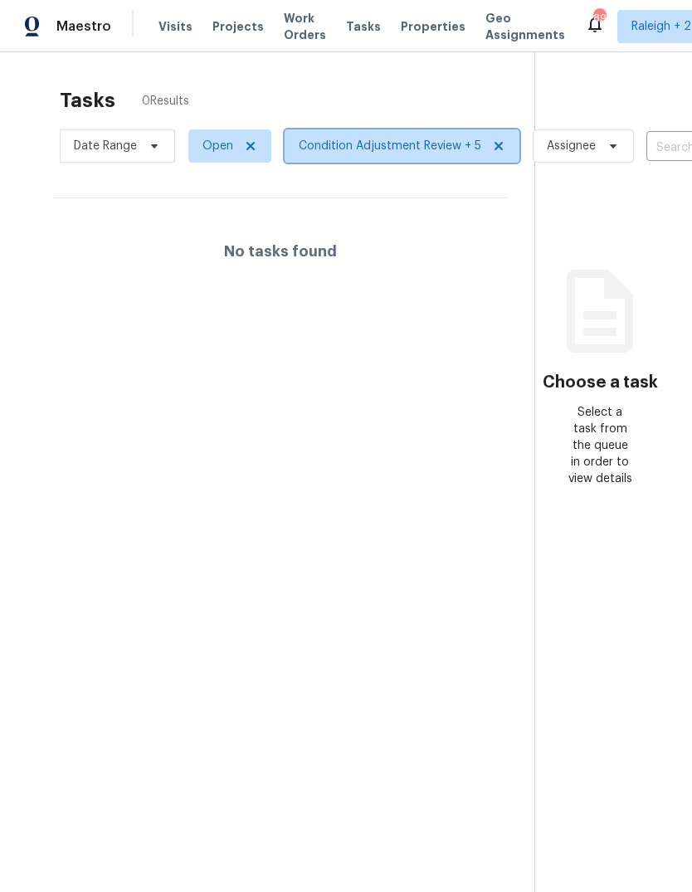
click at [419, 146] on span "Condition Adjustment Review + 5" at bounding box center [390, 146] width 183 height 17
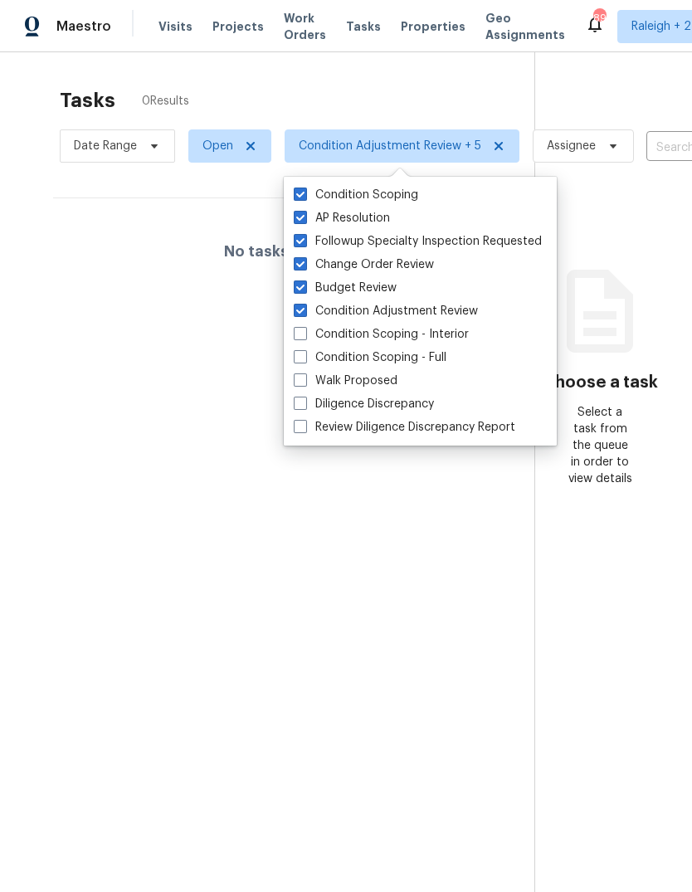
click at [416, 412] on label "Diligence Discrepancy" at bounding box center [364, 404] width 140 height 17
click at [305, 407] on input "Diligence Discrepancy" at bounding box center [299, 401] width 11 height 11
checkbox input "true"
click at [423, 433] on label "Review Diligence Discrepancy Report" at bounding box center [405, 427] width 222 height 17
click at [305, 430] on input "Review Diligence Discrepancy Report" at bounding box center [299, 424] width 11 height 11
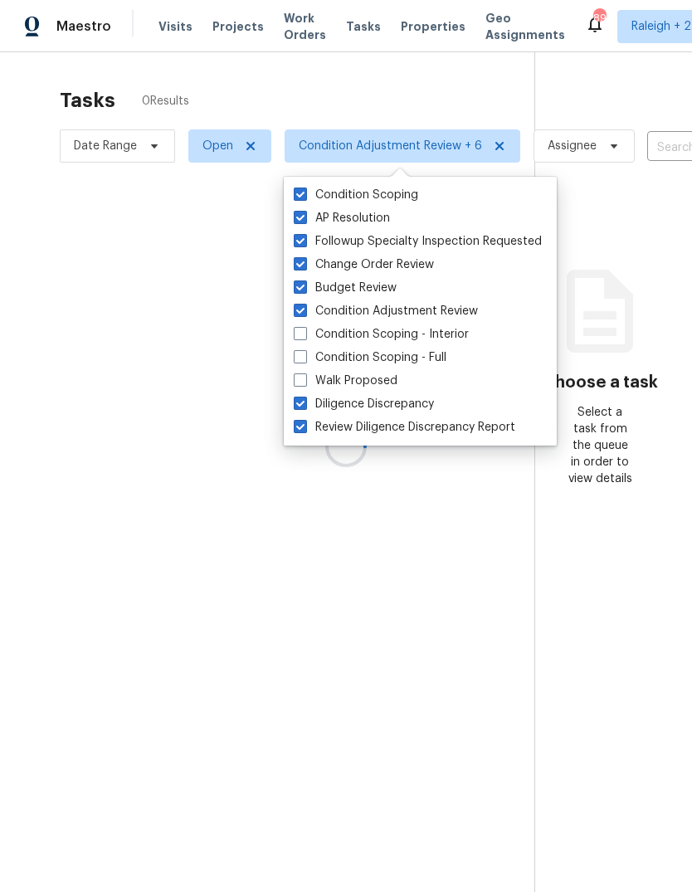
checkbox input "true"
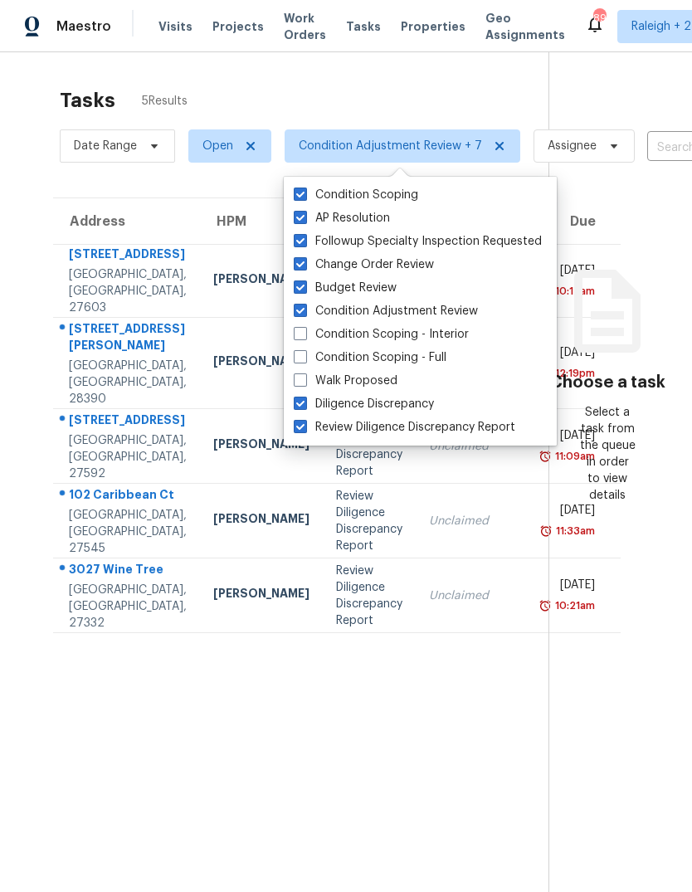
click at [413, 72] on div "Tasks 5 Results Date Range Open Condition Adjustment Review + 7 Assignee ​ Crea…" at bounding box center [346, 498] width 692 height 892
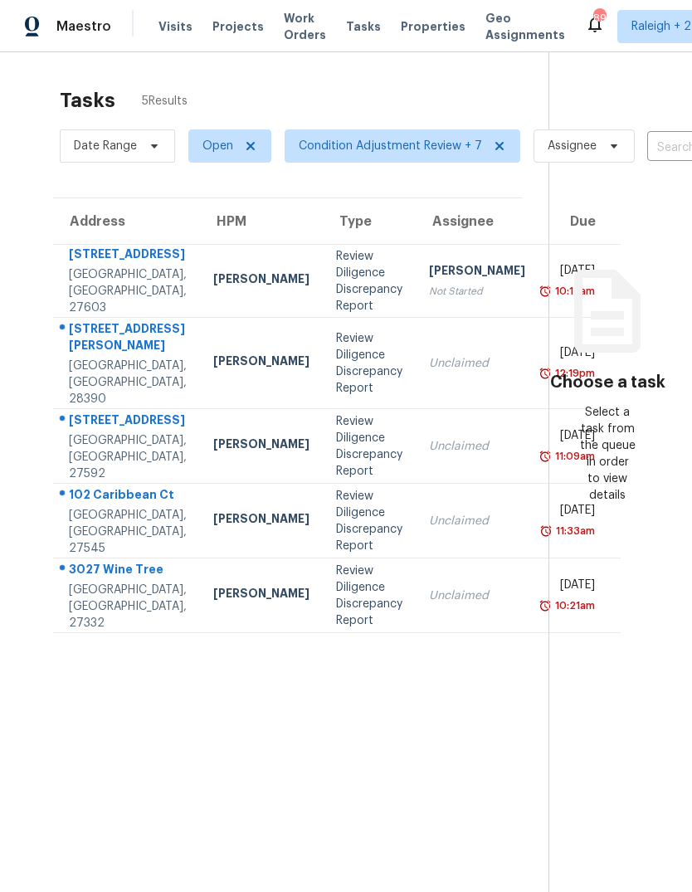
click at [336, 633] on td "Review Diligence Discrepancy Report" at bounding box center [369, 596] width 93 height 75
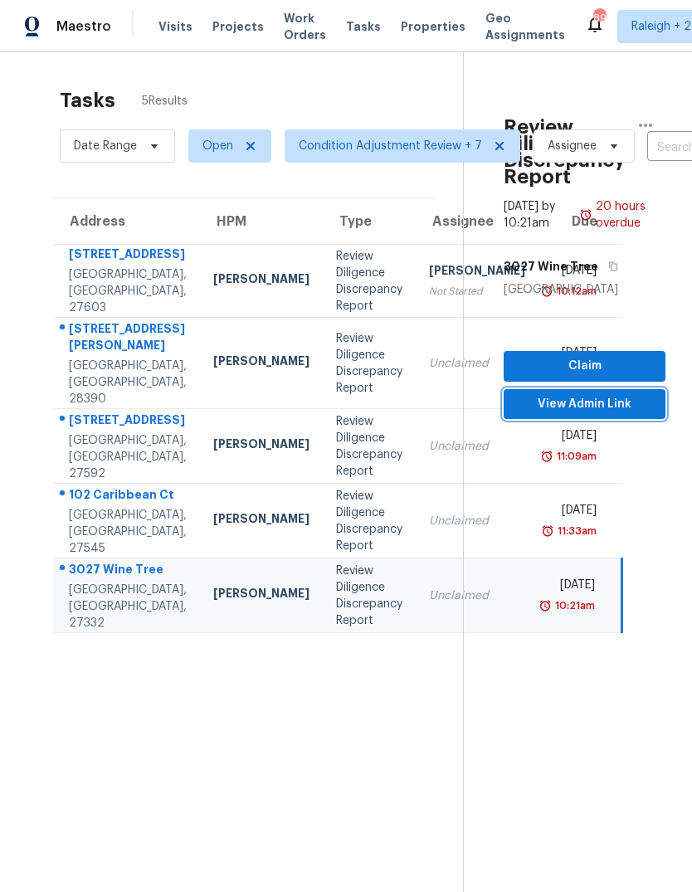
click at [639, 406] on span "View Admin Link" at bounding box center [584, 404] width 135 height 21
click at [429, 604] on div "Unclaimed" at bounding box center [477, 596] width 96 height 17
click at [654, 120] on icon "button" at bounding box center [646, 125] width 20 height 20
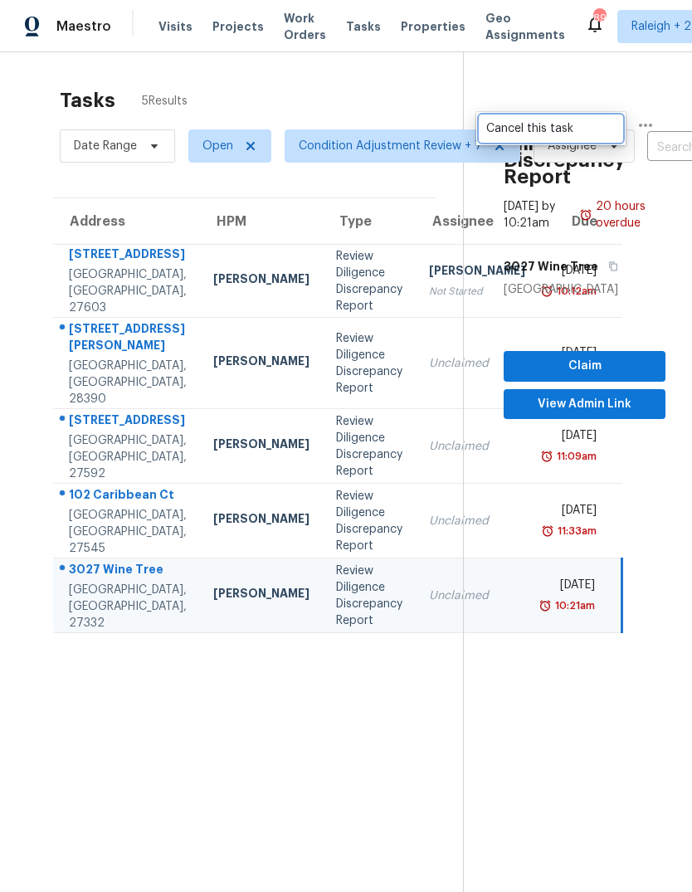
click at [541, 124] on div "Cancel this task" at bounding box center [550, 128] width 129 height 17
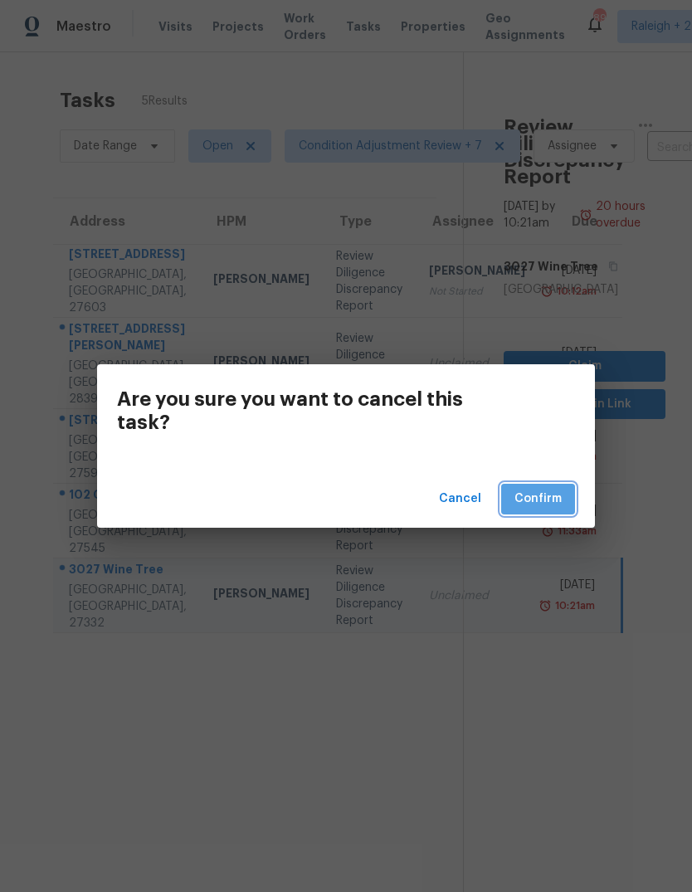
click at [540, 489] on span "Confirm" at bounding box center [538, 499] width 47 height 21
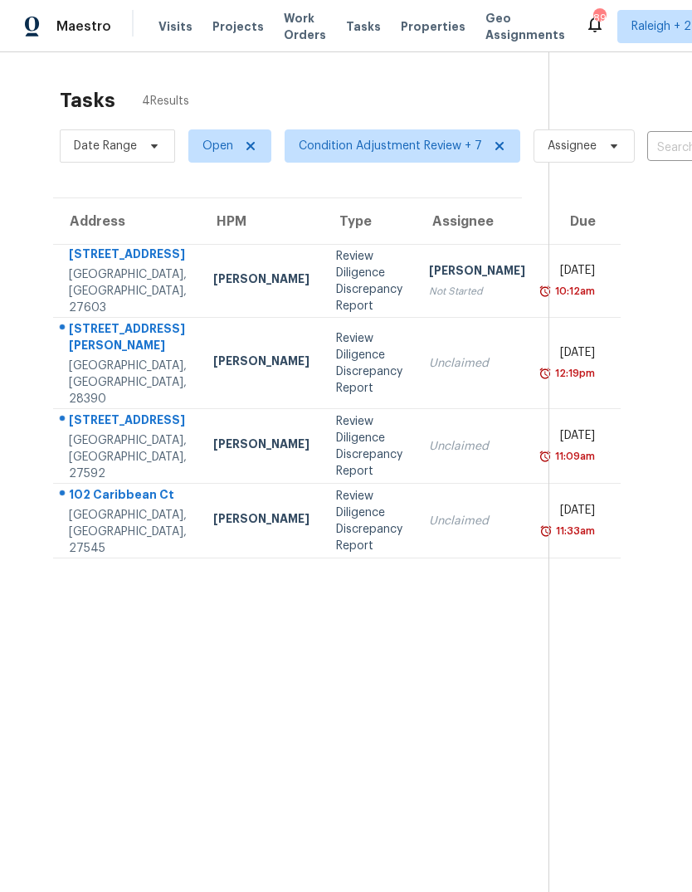
click at [429, 530] on div "Unclaimed" at bounding box center [477, 521] width 96 height 17
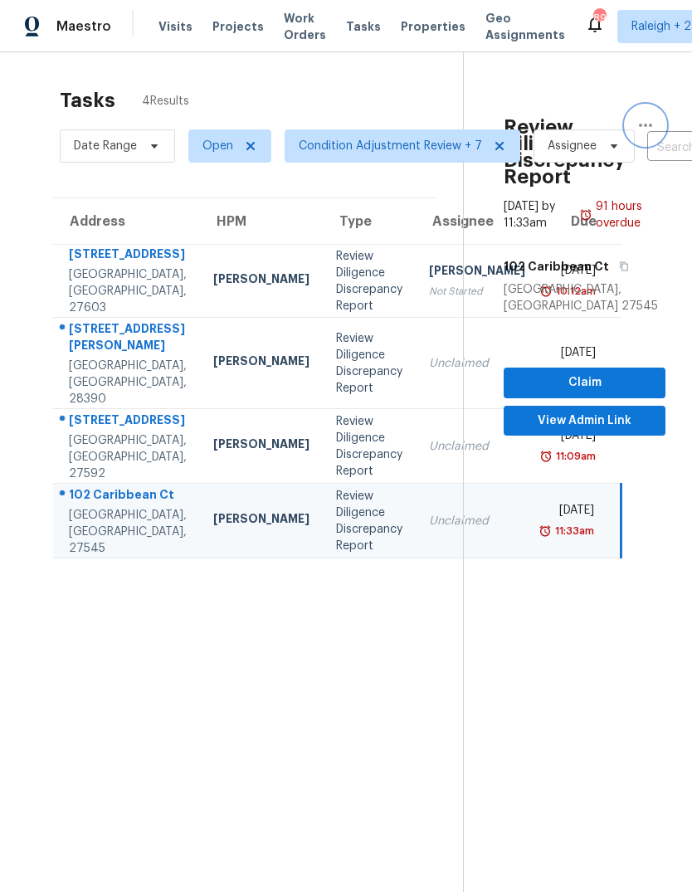
click at [652, 120] on icon "button" at bounding box center [646, 125] width 20 height 20
click at [562, 126] on div "Cancel this task" at bounding box center [550, 128] width 129 height 17
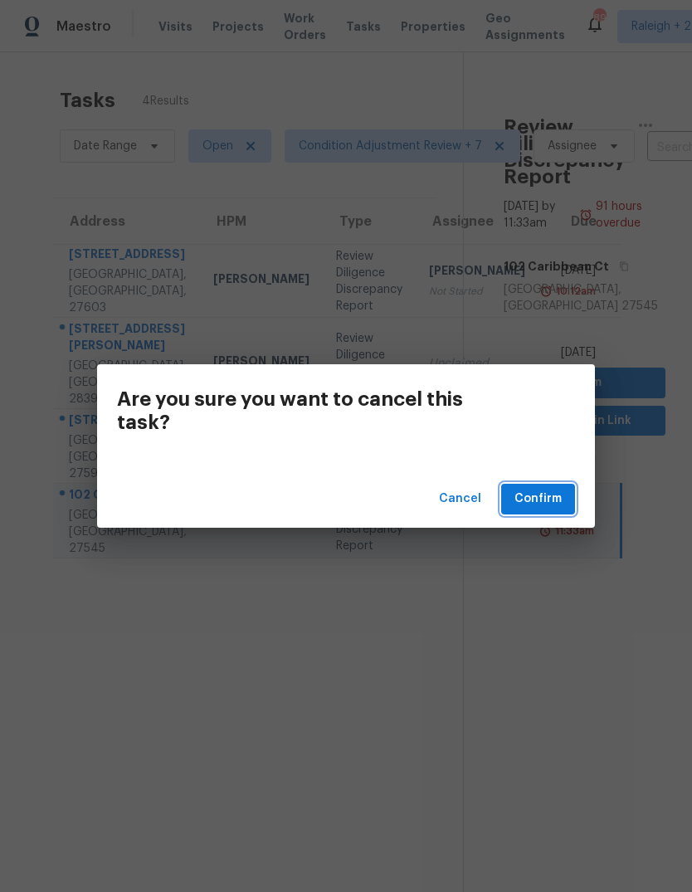
click at [547, 505] on span "Confirm" at bounding box center [538, 499] width 47 height 21
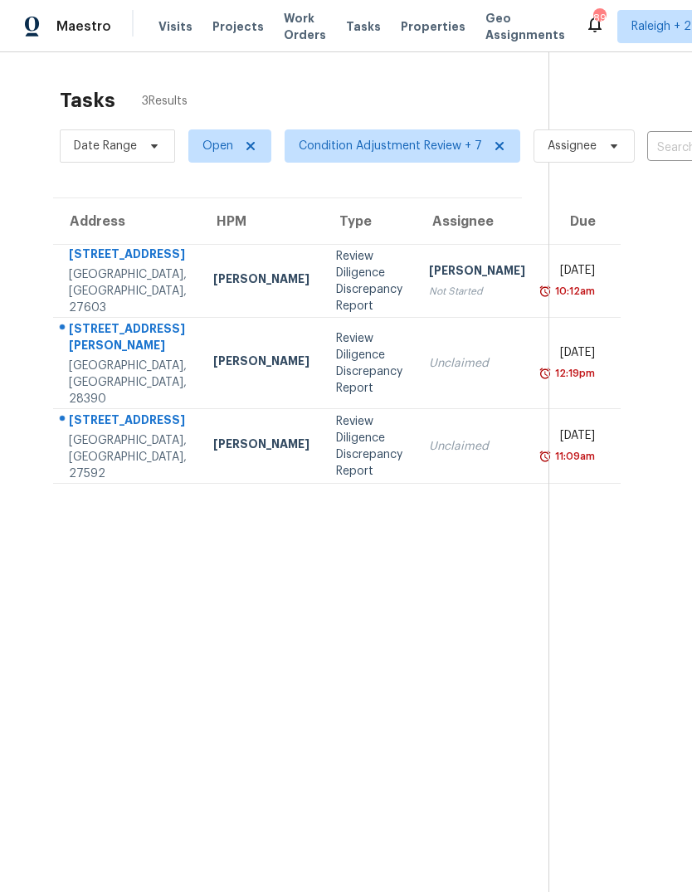
click at [416, 484] on td "Unclaimed" at bounding box center [477, 446] width 123 height 75
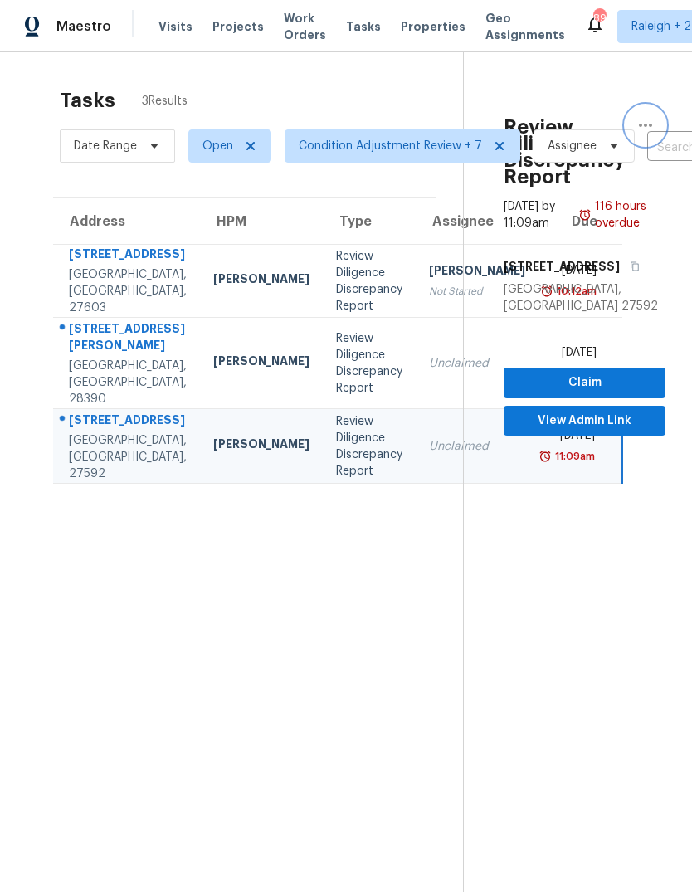
click at [652, 120] on icon "button" at bounding box center [646, 125] width 20 height 20
click at [563, 132] on div "Cancel this task" at bounding box center [550, 128] width 129 height 17
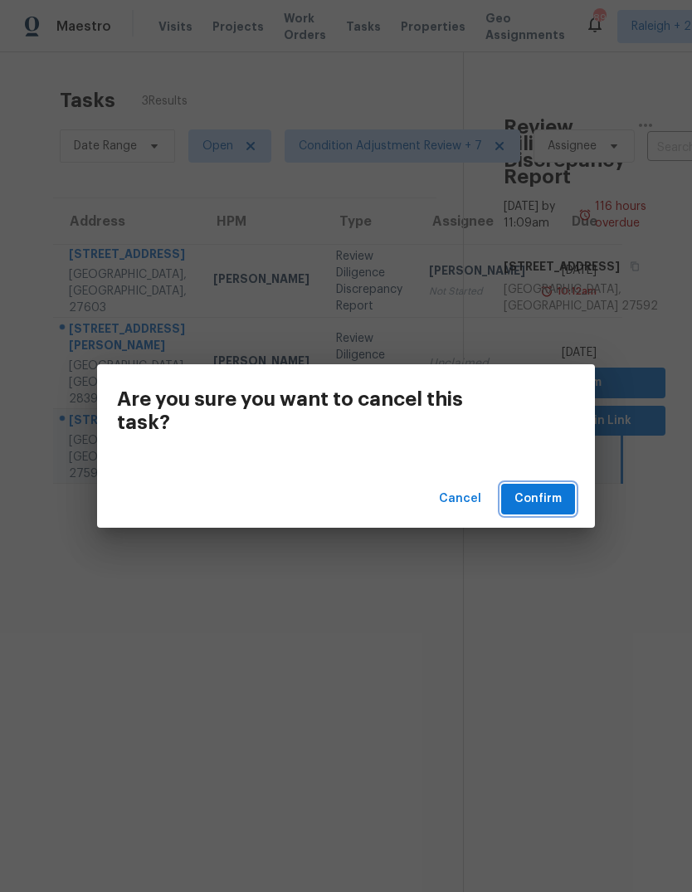
click at [543, 496] on span "Confirm" at bounding box center [538, 499] width 47 height 21
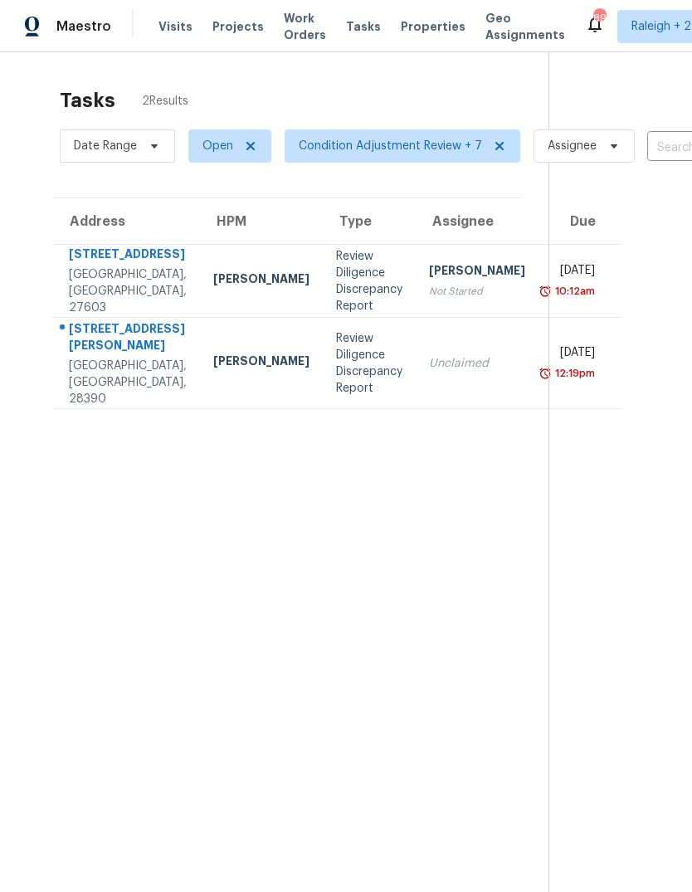
click at [429, 372] on div "Unclaimed" at bounding box center [477, 363] width 96 height 17
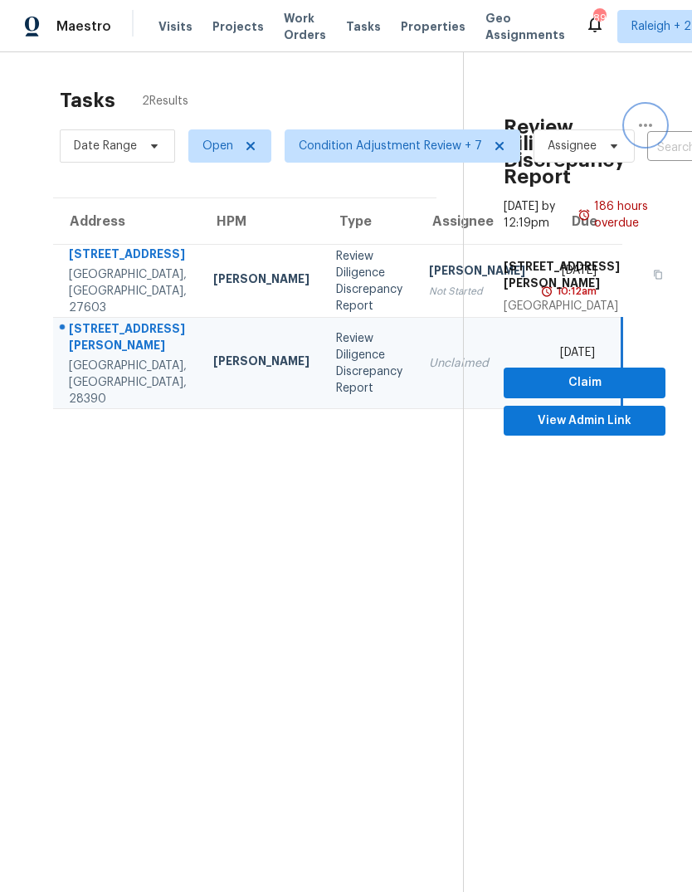
click at [646, 118] on icon "button" at bounding box center [646, 125] width 20 height 20
click at [550, 119] on link "Cancel this task" at bounding box center [551, 128] width 141 height 25
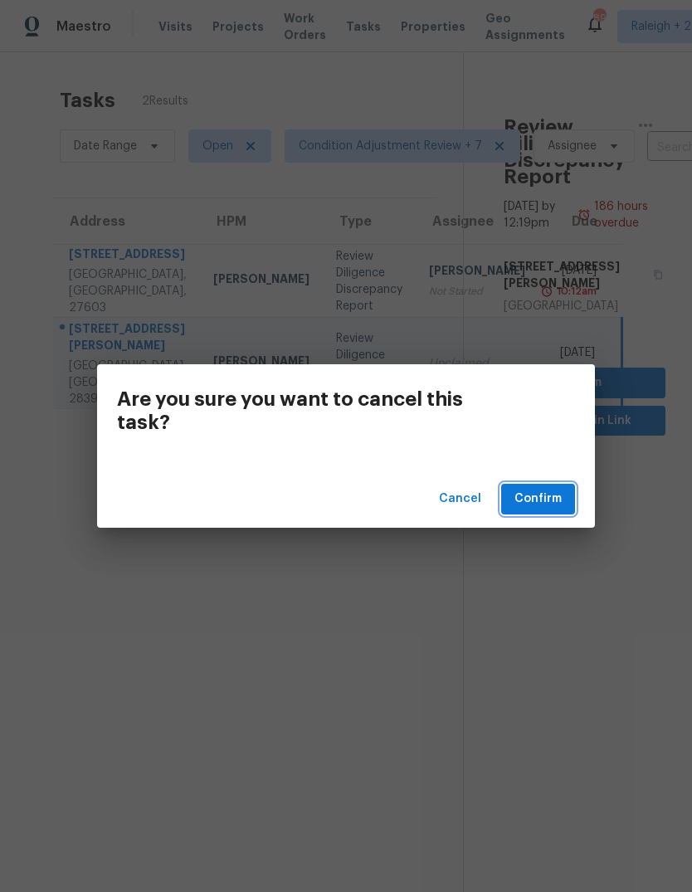
click at [552, 503] on span "Confirm" at bounding box center [538, 499] width 47 height 21
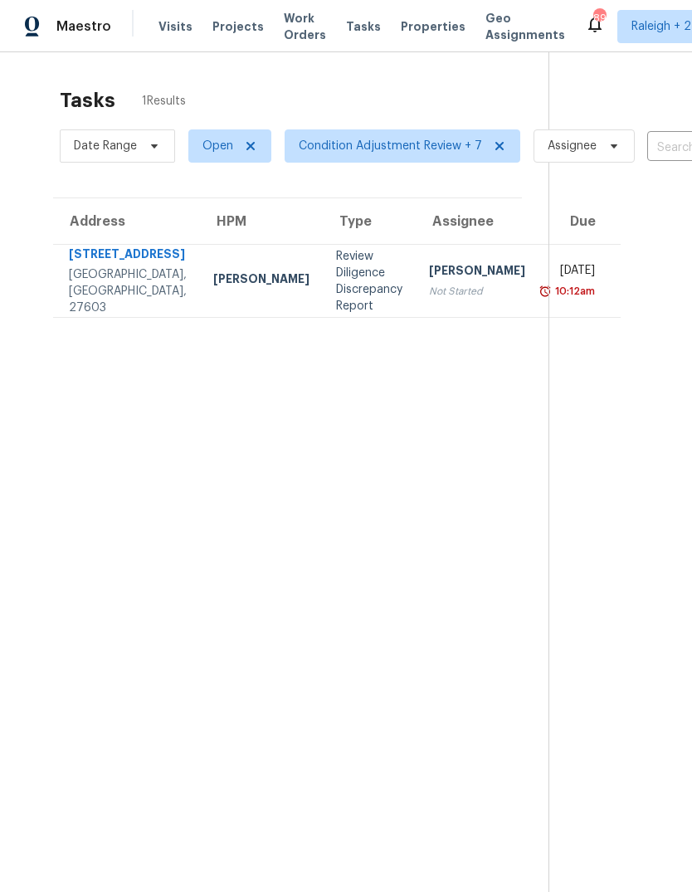
click at [336, 307] on div "Review Diligence Discrepancy Report" at bounding box center [369, 281] width 66 height 66
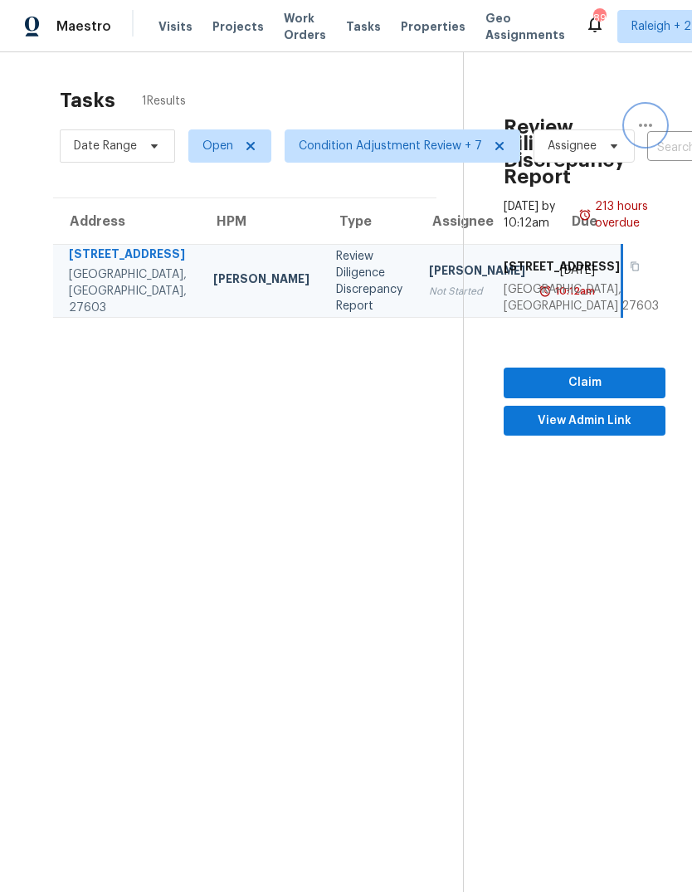
click at [649, 113] on button "button" at bounding box center [646, 125] width 40 height 40
click at [528, 125] on div "Cancel this task" at bounding box center [550, 128] width 129 height 17
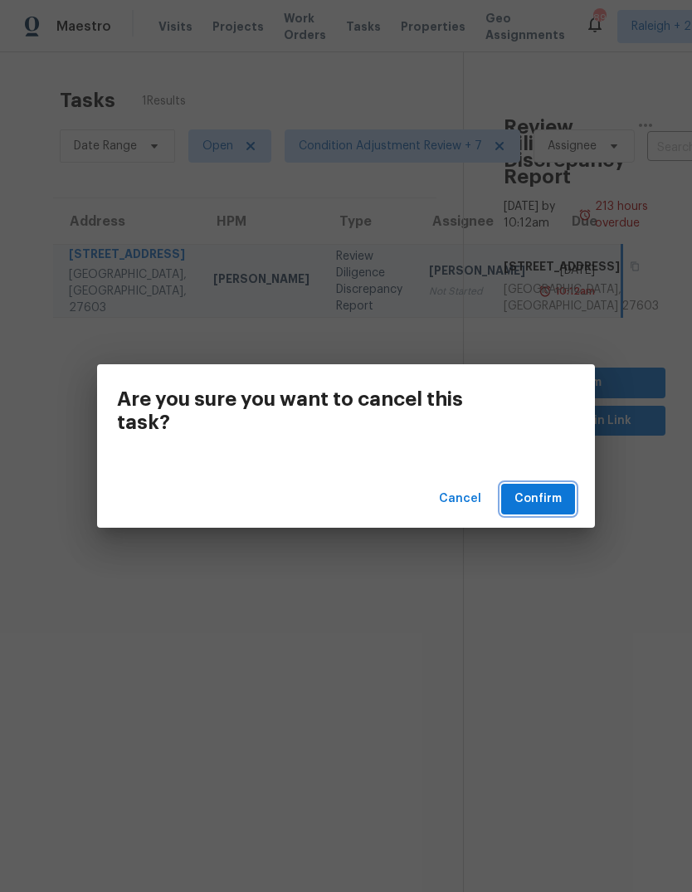
click at [559, 499] on span "Confirm" at bounding box center [538, 499] width 47 height 21
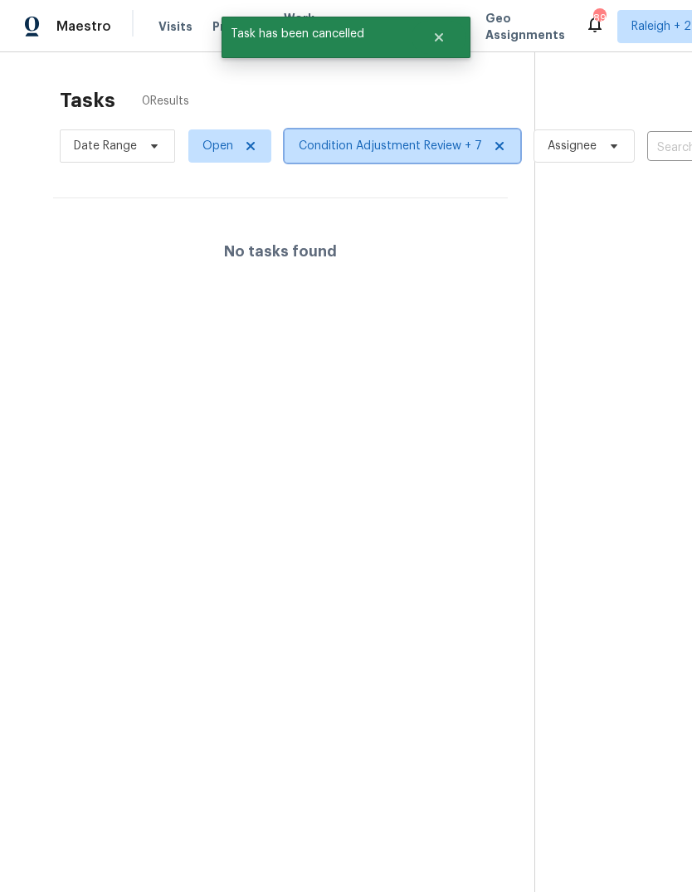
click at [336, 144] on span "Condition Adjustment Review + 7" at bounding box center [390, 146] width 183 height 17
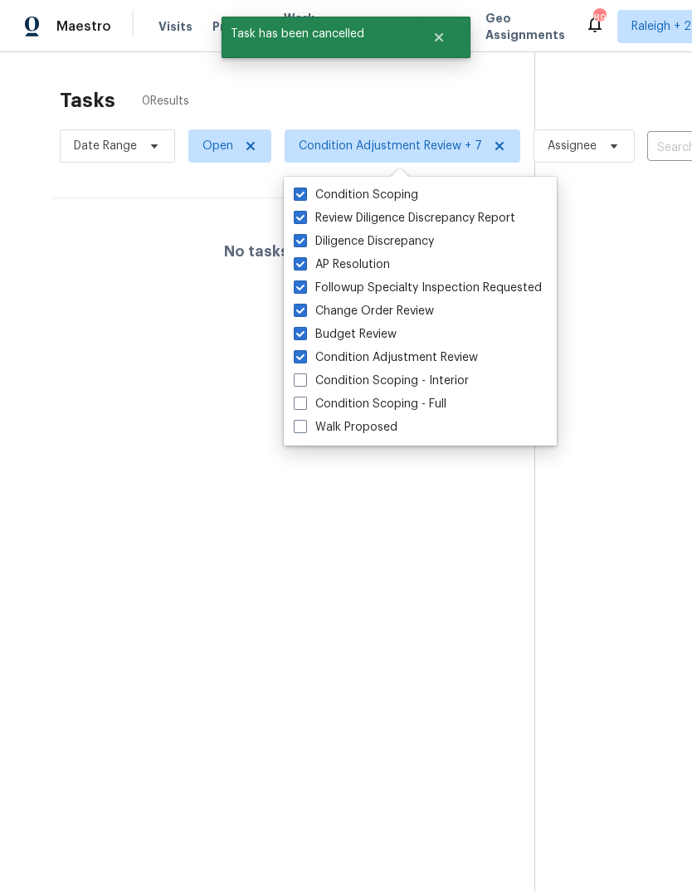
click at [295, 427] on span at bounding box center [300, 426] width 13 height 13
click at [295, 427] on input "Walk Proposed" at bounding box center [299, 424] width 11 height 11
checkbox input "true"
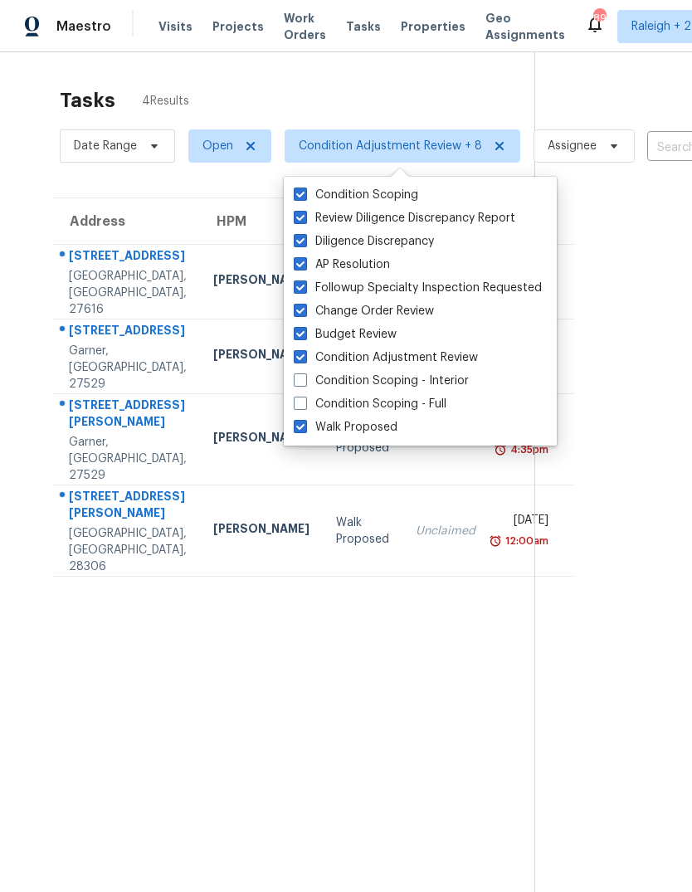
click at [16, 187] on div "Tasks 4 Results Date Range Open Condition Adjustment Review + 8 Assignee ​ Crea…" at bounding box center [346, 498] width 692 height 892
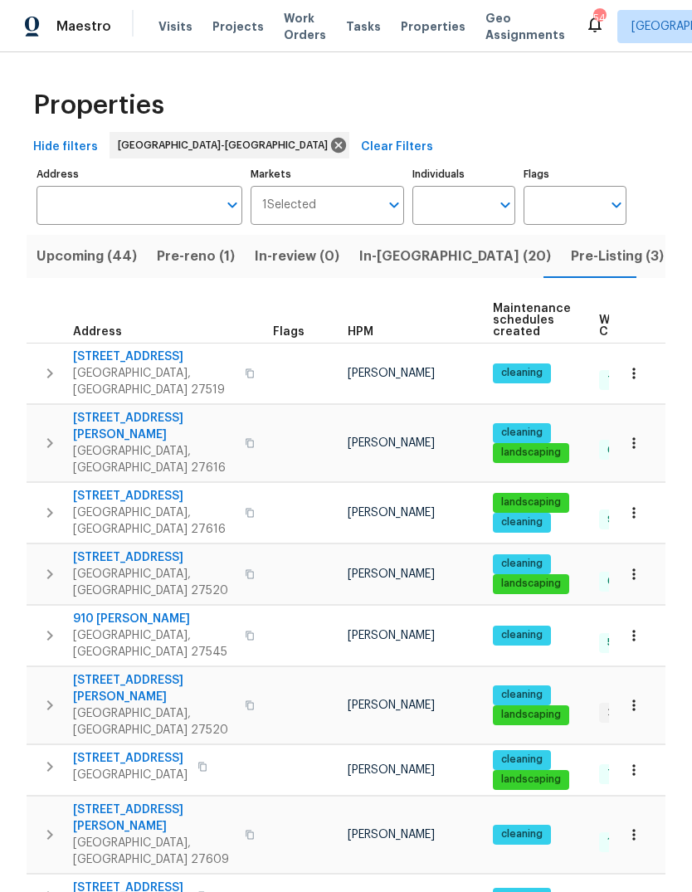
click at [100, 258] on span "Upcoming (44)" at bounding box center [87, 256] width 100 height 23
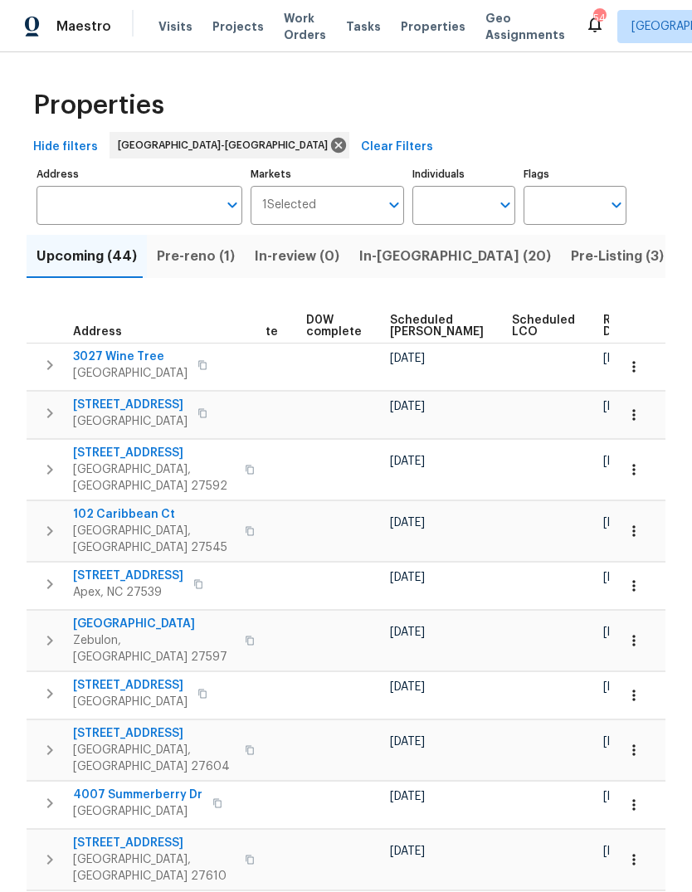
scroll to position [0, 418]
click at [605, 318] on span "Ready Date" at bounding box center [623, 326] width 37 height 23
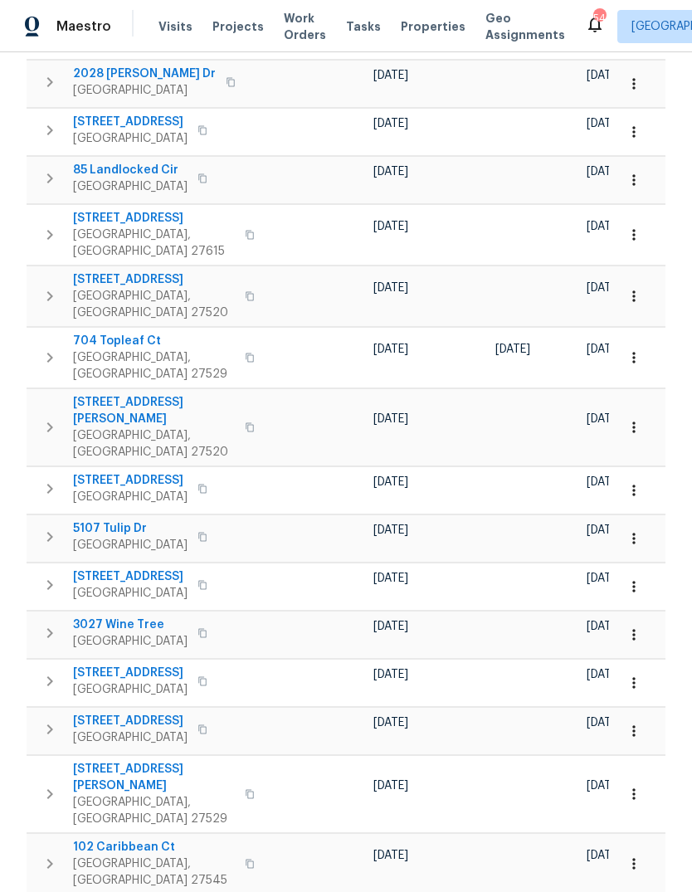
scroll to position [62, 0]
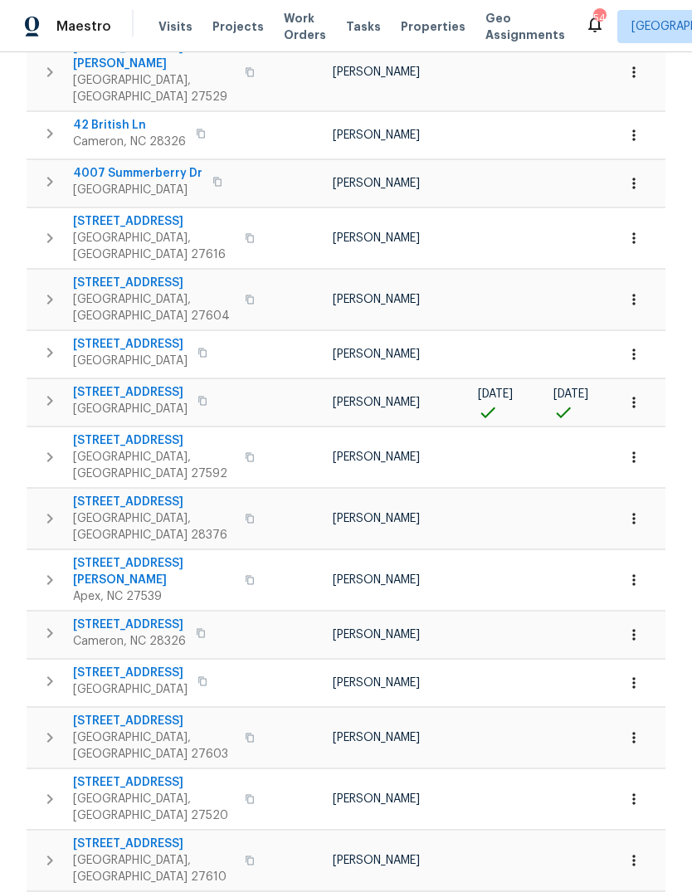
scroll to position [62, 0]
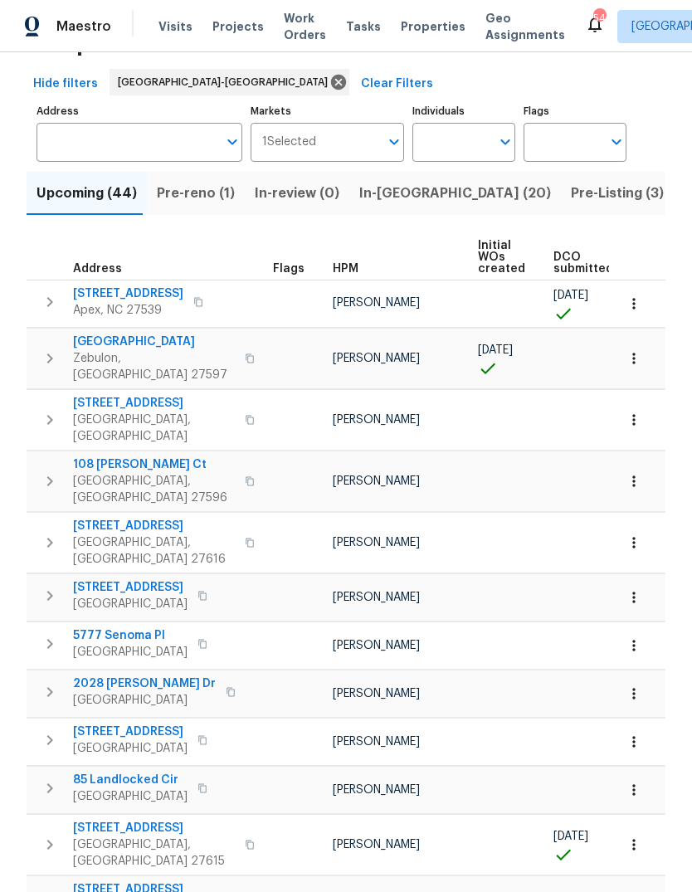
scroll to position [61, 0]
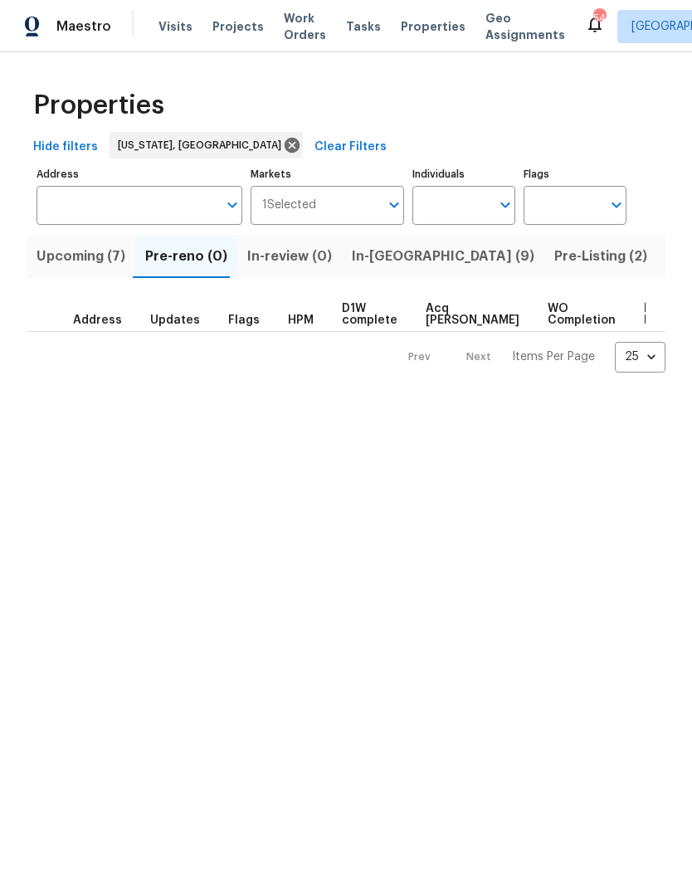
click at [393, 240] on button "In-reno (9)" at bounding box center [443, 256] width 203 height 43
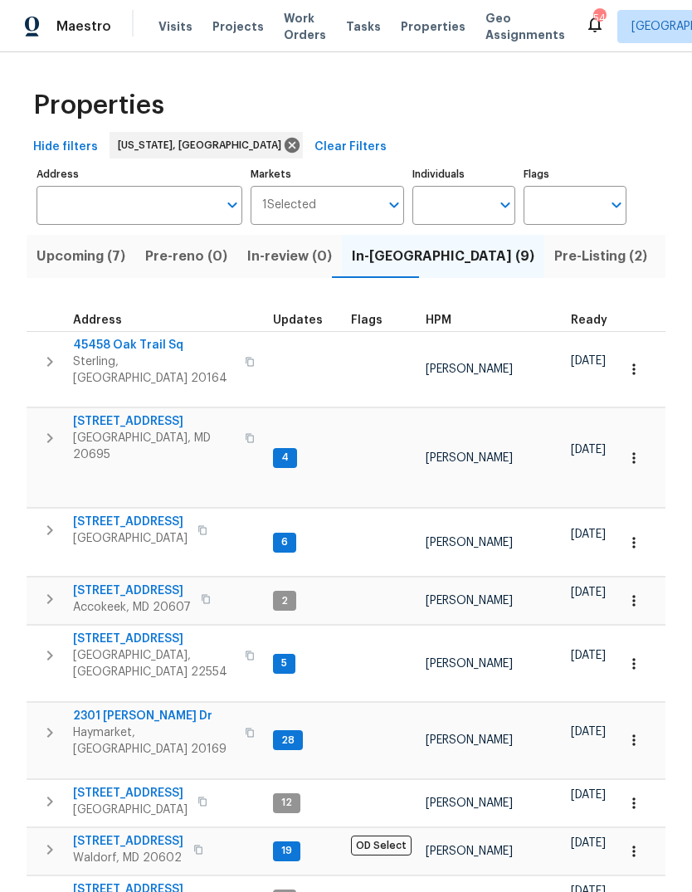
click at [77, 258] on span "Upcoming (7)" at bounding box center [81, 256] width 89 height 23
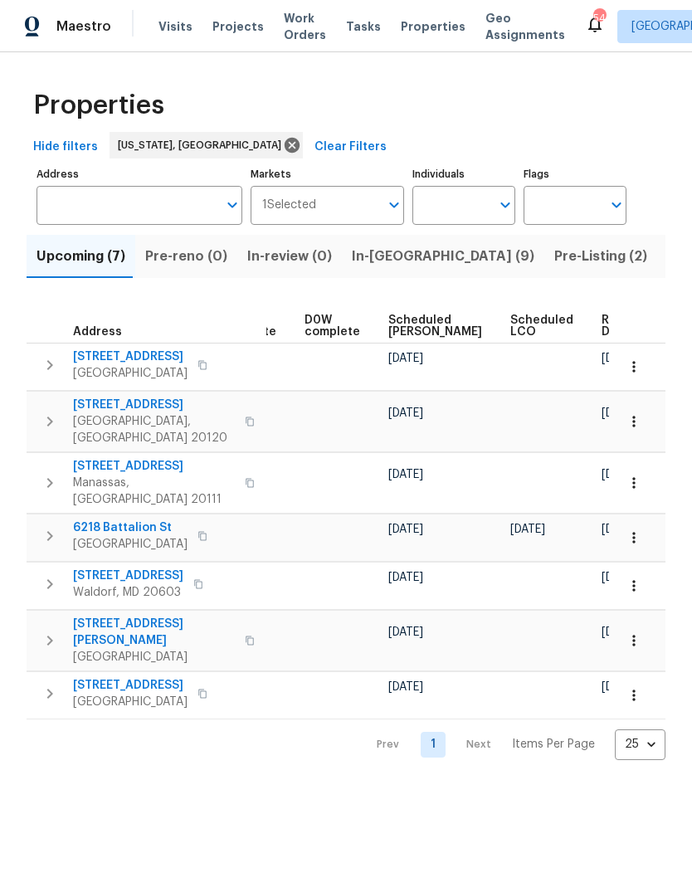
scroll to position [0, 435]
click at [603, 315] on span "Ready Date" at bounding box center [621, 326] width 37 height 23
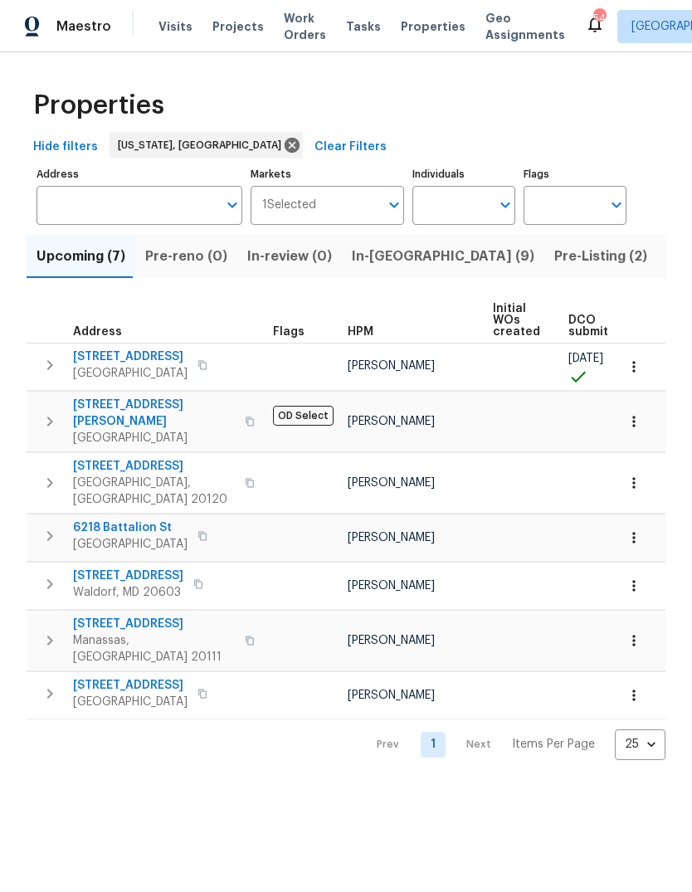
click at [365, 223] on input "Markets" at bounding box center [348, 205] width 64 height 39
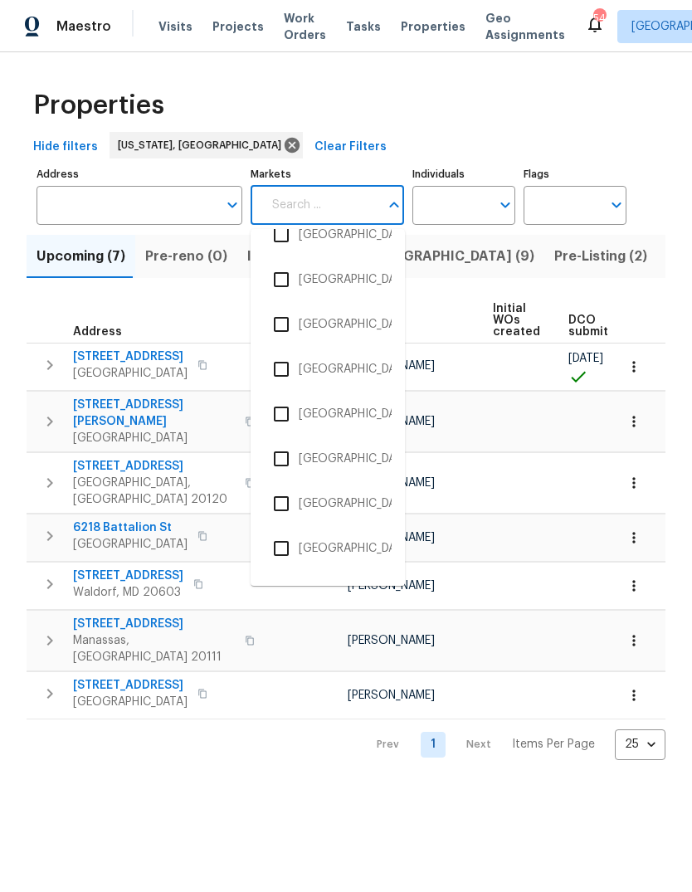
scroll to position [1136, 0]
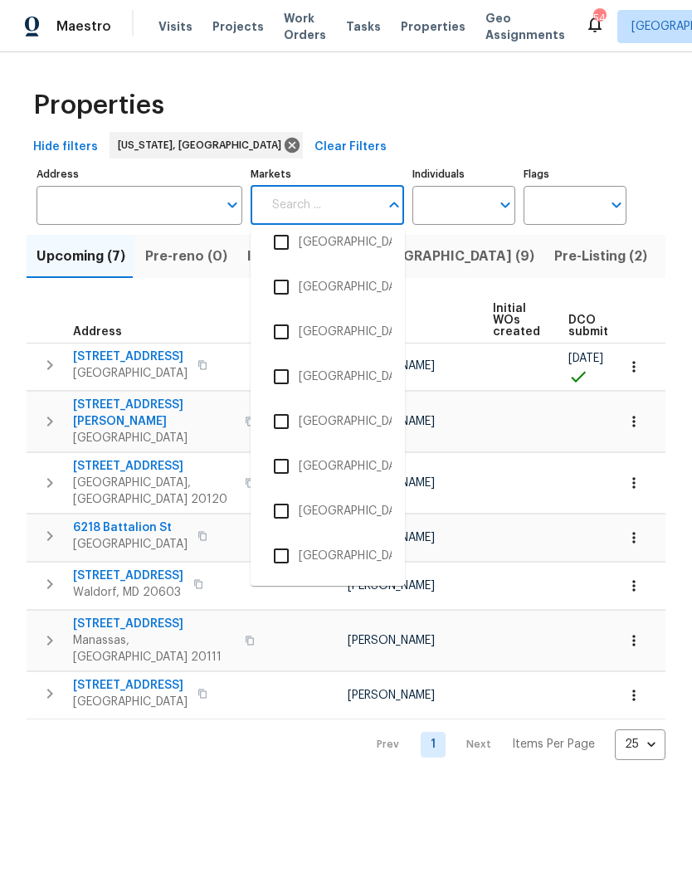
click at [385, 117] on div "Properties" at bounding box center [346, 105] width 639 height 53
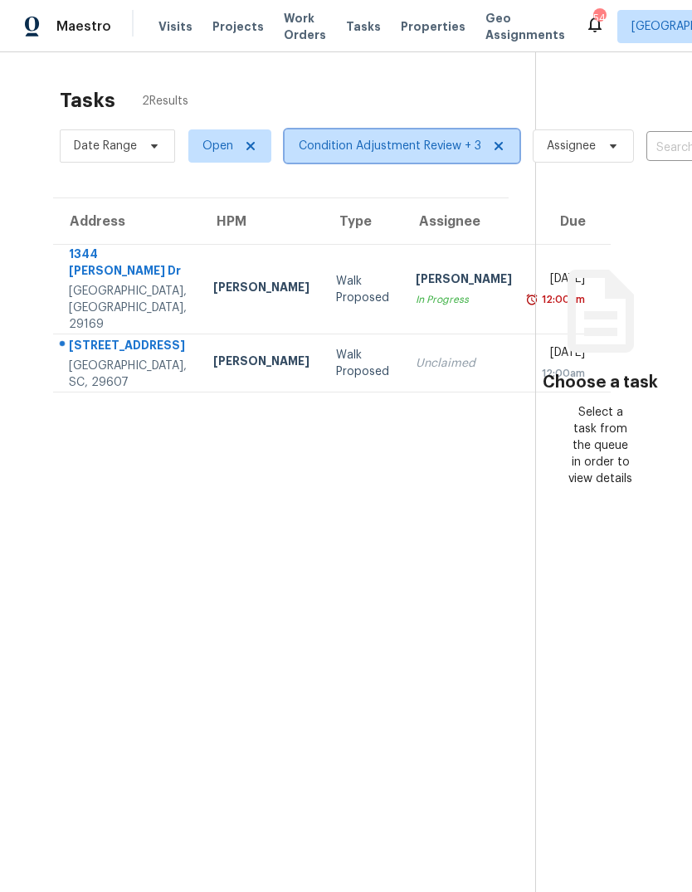
click at [428, 158] on span "Condition Adjustment Review + 3" at bounding box center [402, 145] width 235 height 33
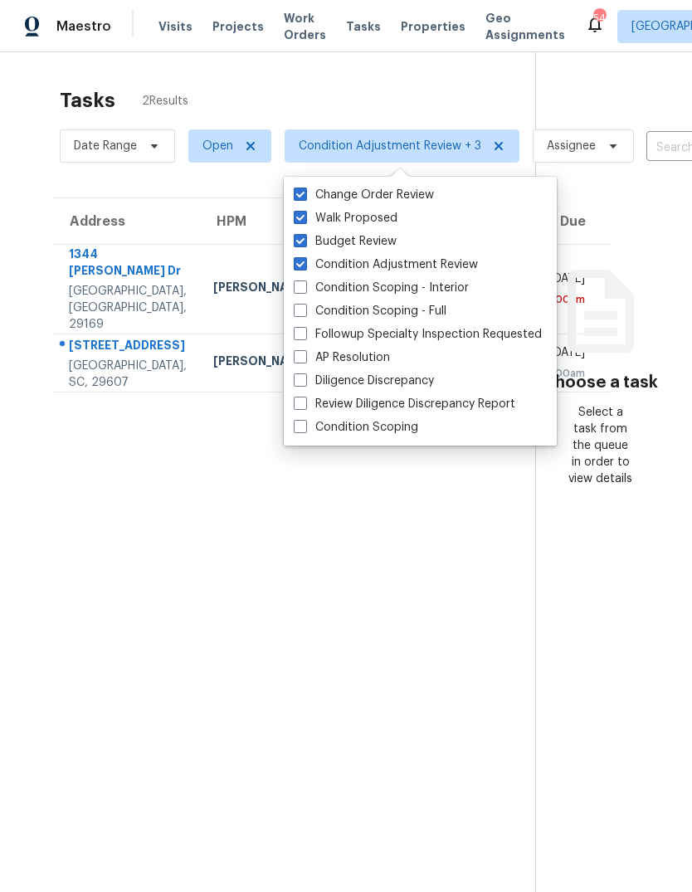
click at [438, 406] on label "Review Diligence Discrepancy Report" at bounding box center [405, 404] width 222 height 17
click at [305, 406] on input "Review Diligence Discrepancy Report" at bounding box center [299, 401] width 11 height 11
checkbox input "true"
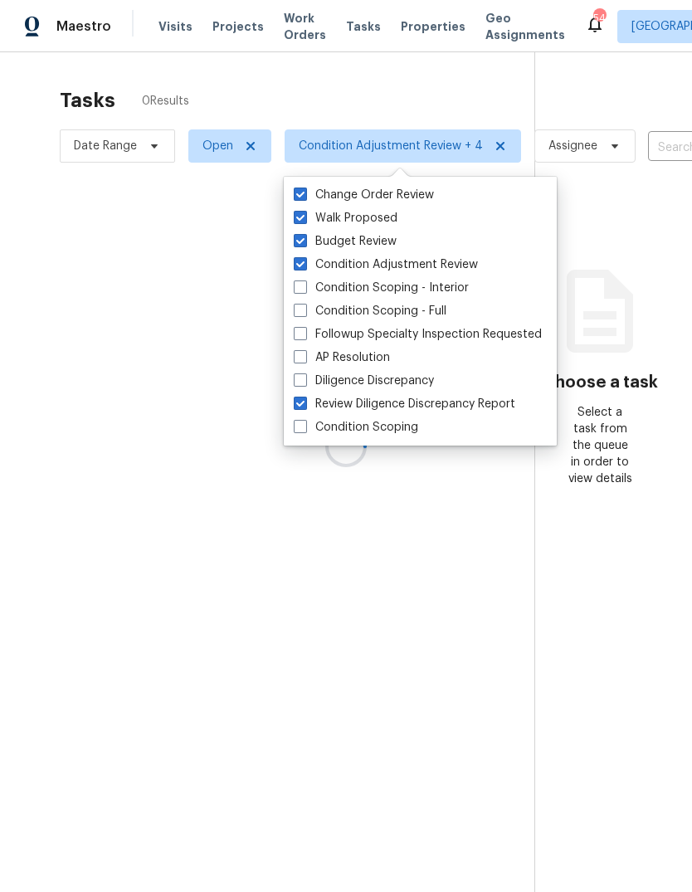
click at [388, 383] on label "Diligence Discrepancy" at bounding box center [364, 381] width 140 height 17
click at [305, 383] on input "Diligence Discrepancy" at bounding box center [299, 378] width 11 height 11
checkbox input "true"
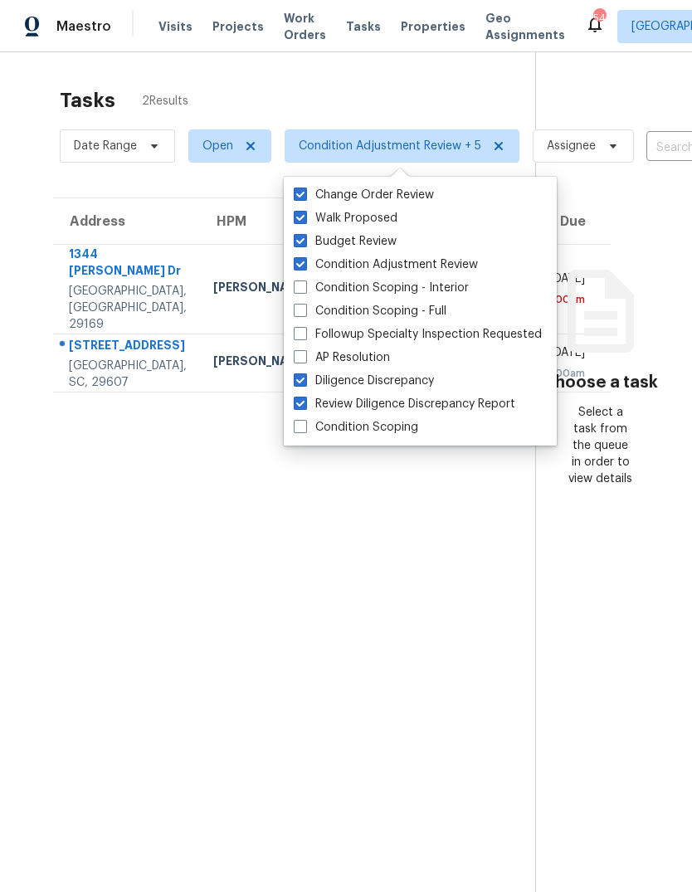
click at [452, 342] on label "Followup Specialty Inspection Requested" at bounding box center [418, 334] width 248 height 17
click at [305, 337] on input "Followup Specialty Inspection Requested" at bounding box center [299, 331] width 11 height 11
checkbox input "true"
click at [398, 88] on div "Tasks 2 Results" at bounding box center [298, 100] width 476 height 43
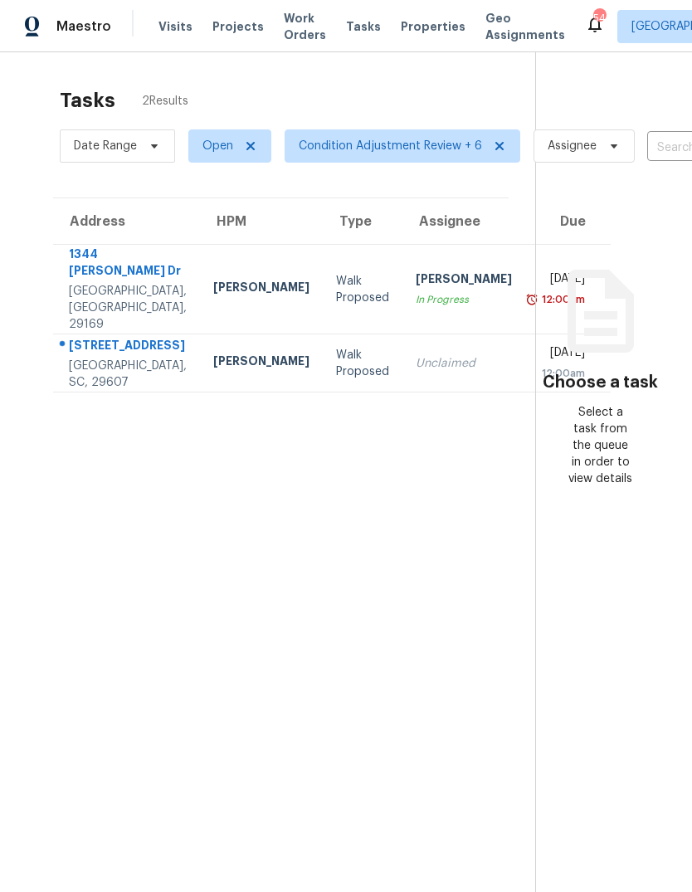
click at [426, 29] on span "Properties" at bounding box center [433, 26] width 65 height 17
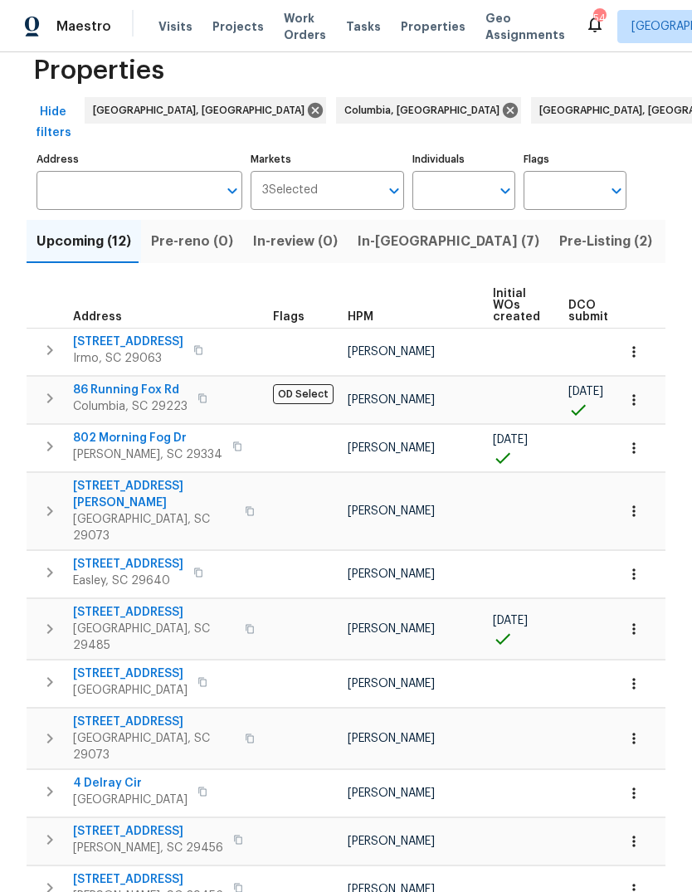
scroll to position [34, 0]
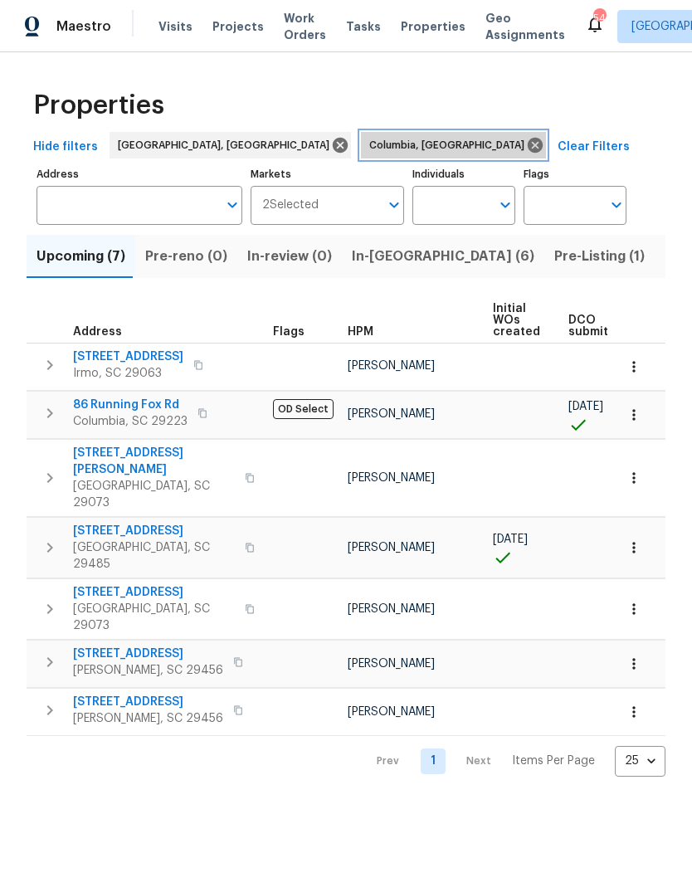
click at [528, 144] on icon at bounding box center [535, 145] width 15 height 15
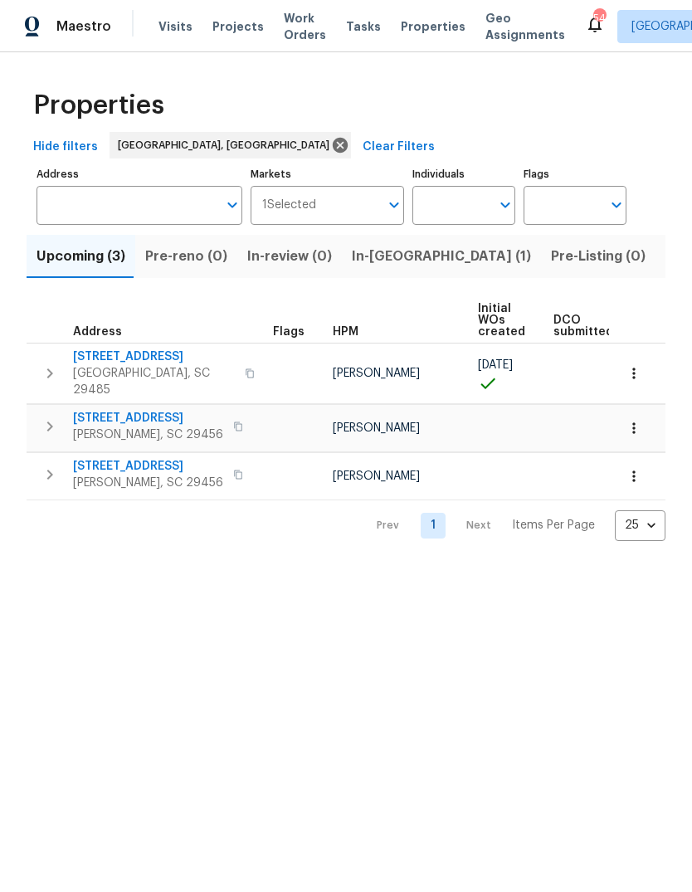
click at [352, 205] on input "Markets" at bounding box center [348, 205] width 64 height 39
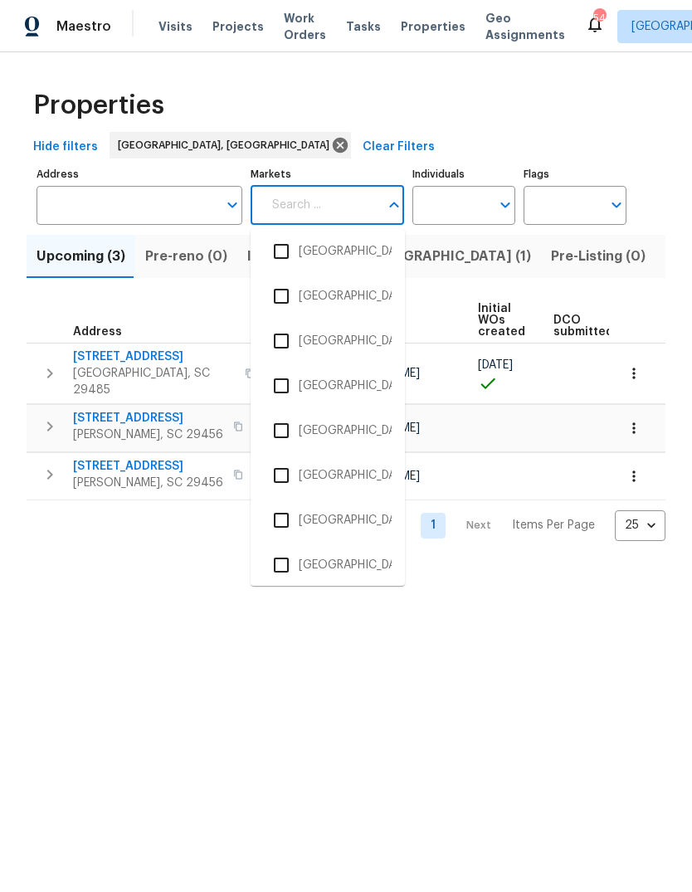
scroll to position [2745, 0]
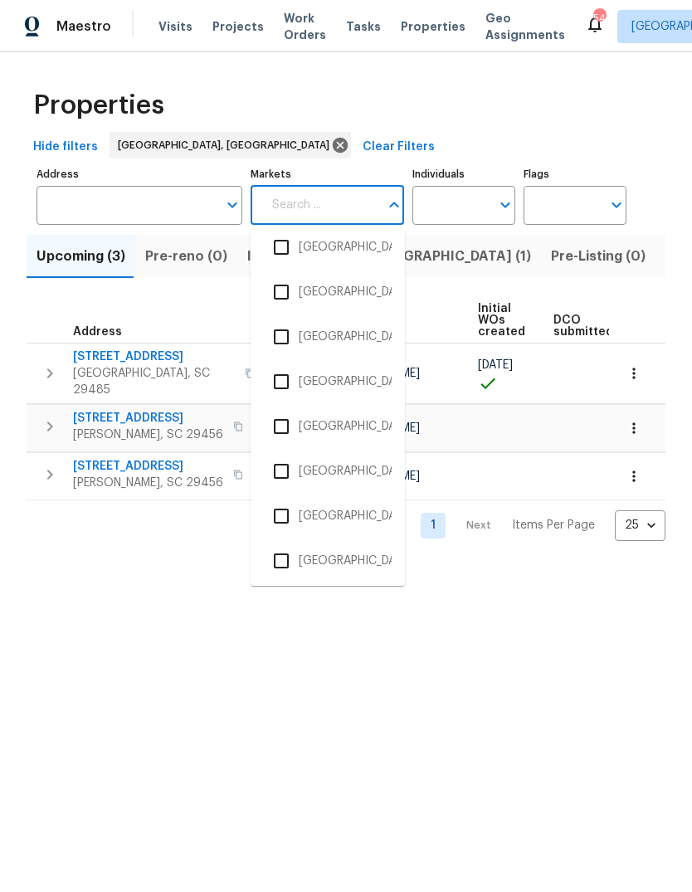
click at [285, 391] on input "checkbox" at bounding box center [281, 381] width 35 height 35
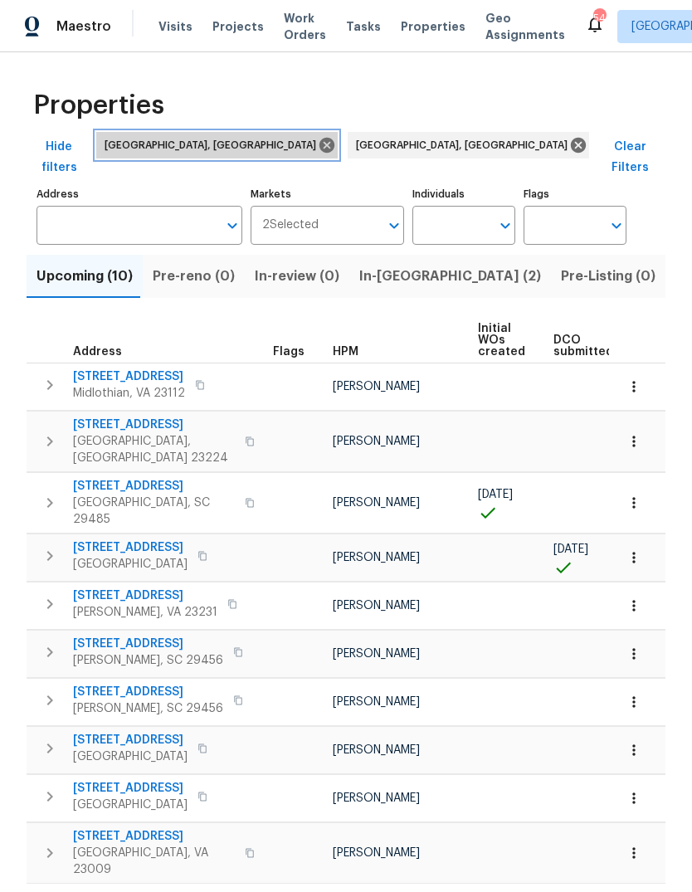
click at [320, 149] on icon at bounding box center [327, 145] width 15 height 15
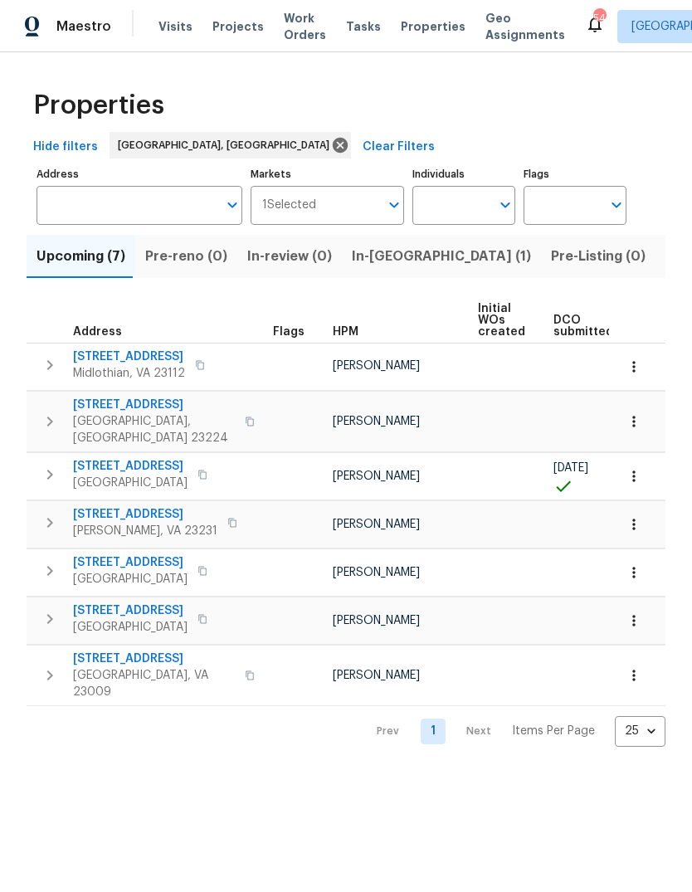
click at [408, 100] on div "Properties" at bounding box center [346, 105] width 639 height 53
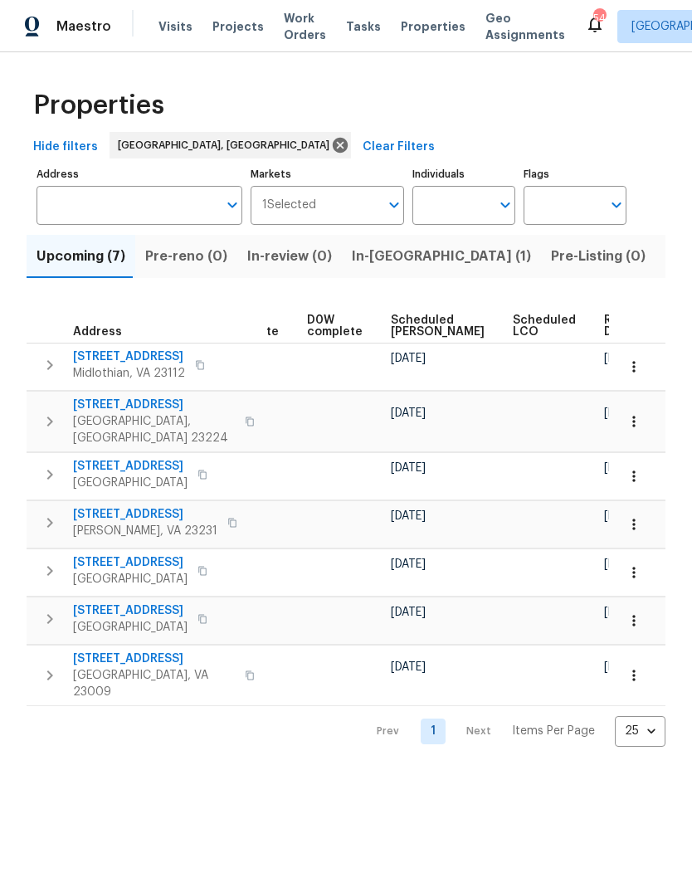
scroll to position [0, 418]
click at [605, 320] on span "Ready Date" at bounding box center [623, 326] width 37 height 23
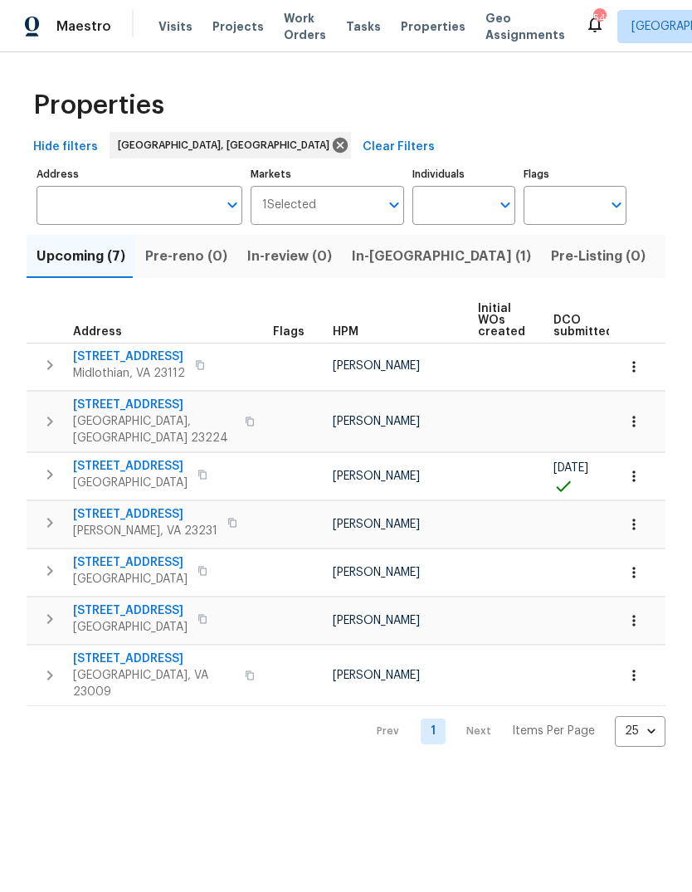
click at [420, 102] on div "Properties" at bounding box center [346, 105] width 639 height 53
click at [432, 92] on div "Properties" at bounding box center [346, 105] width 639 height 53
click at [433, 107] on div "Properties" at bounding box center [346, 105] width 639 height 53
click at [403, 774] on html "Maestro Visits Projects Work Orders Tasks Properties Geo Assignments 54 Charles…" at bounding box center [346, 387] width 692 height 774
